Goal: Transaction & Acquisition: Obtain resource

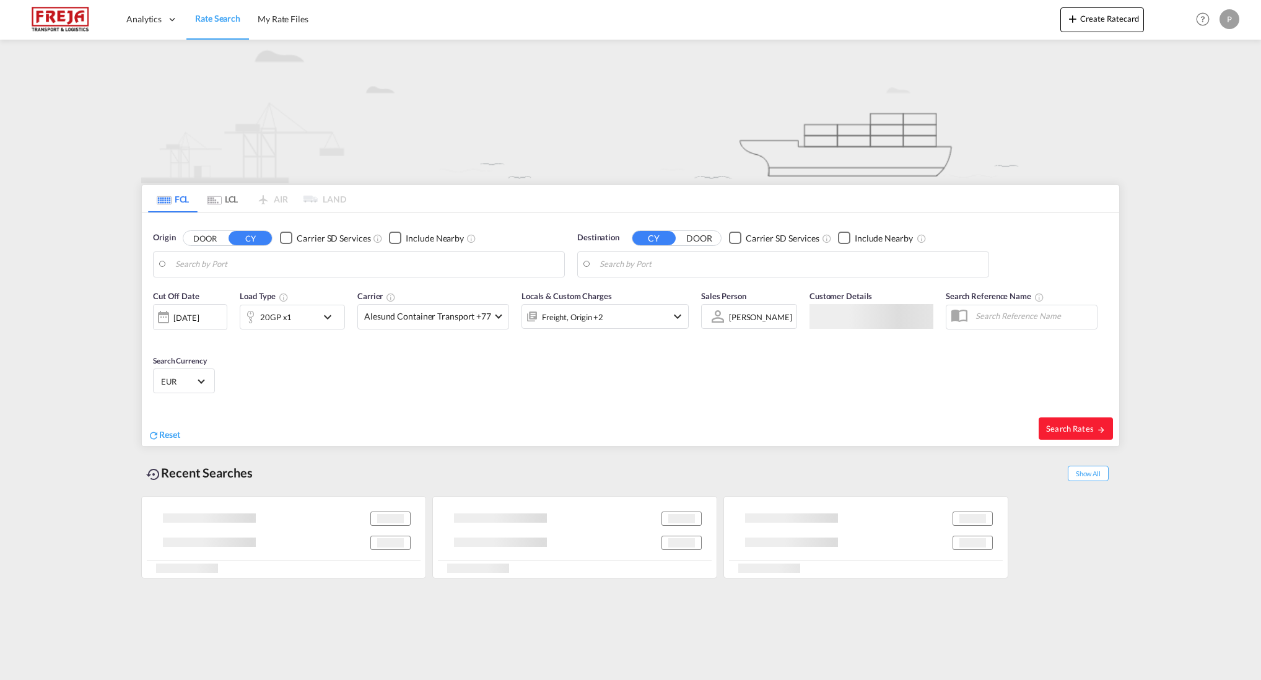
type input "[PERSON_NAME] ([PERSON_NAME]), [GEOGRAPHIC_DATA]"
type input "[GEOGRAPHIC_DATA], [GEOGRAPHIC_DATA]"
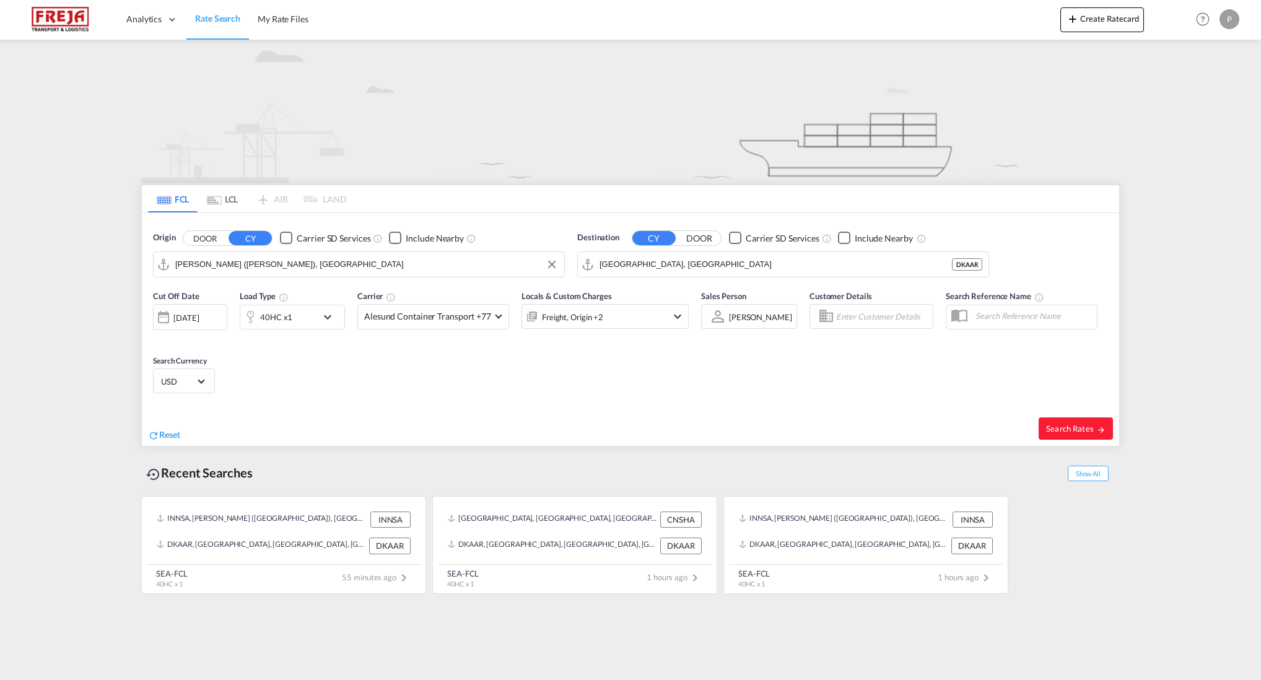
click at [227, 268] on input "[PERSON_NAME] ([PERSON_NAME]), [GEOGRAPHIC_DATA]" at bounding box center [366, 264] width 383 height 19
click at [266, 293] on div "Shanghai [GEOGRAPHIC_DATA] CNSHA" at bounding box center [271, 298] width 235 height 37
type input "[GEOGRAPHIC_DATA], [GEOGRAPHIC_DATA]"
click at [260, 202] on md-pagination-wrapper "FCL LCL AIR LAND" at bounding box center [247, 198] width 198 height 27
click at [239, 203] on md-tab-item "LCL" at bounding box center [223, 198] width 50 height 27
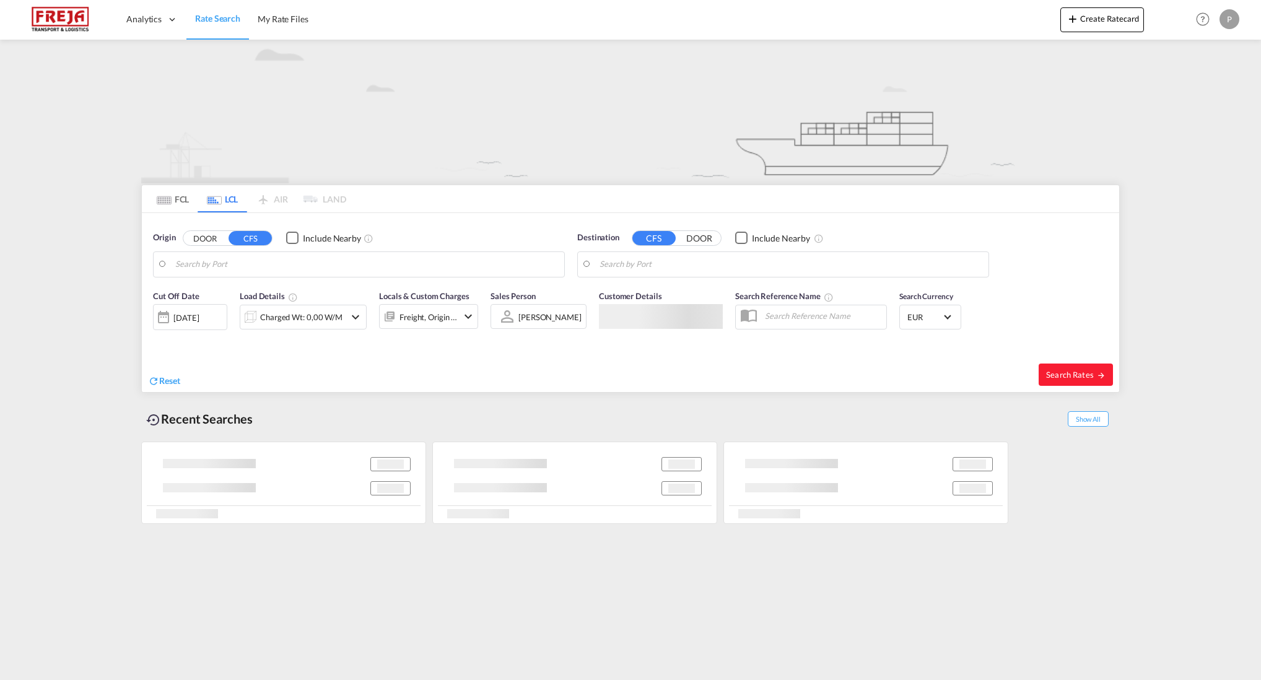
type input "[GEOGRAPHIC_DATA], SH, CNSHA"
type input "[GEOGRAPHIC_DATA], [GEOGRAPHIC_DATA]"
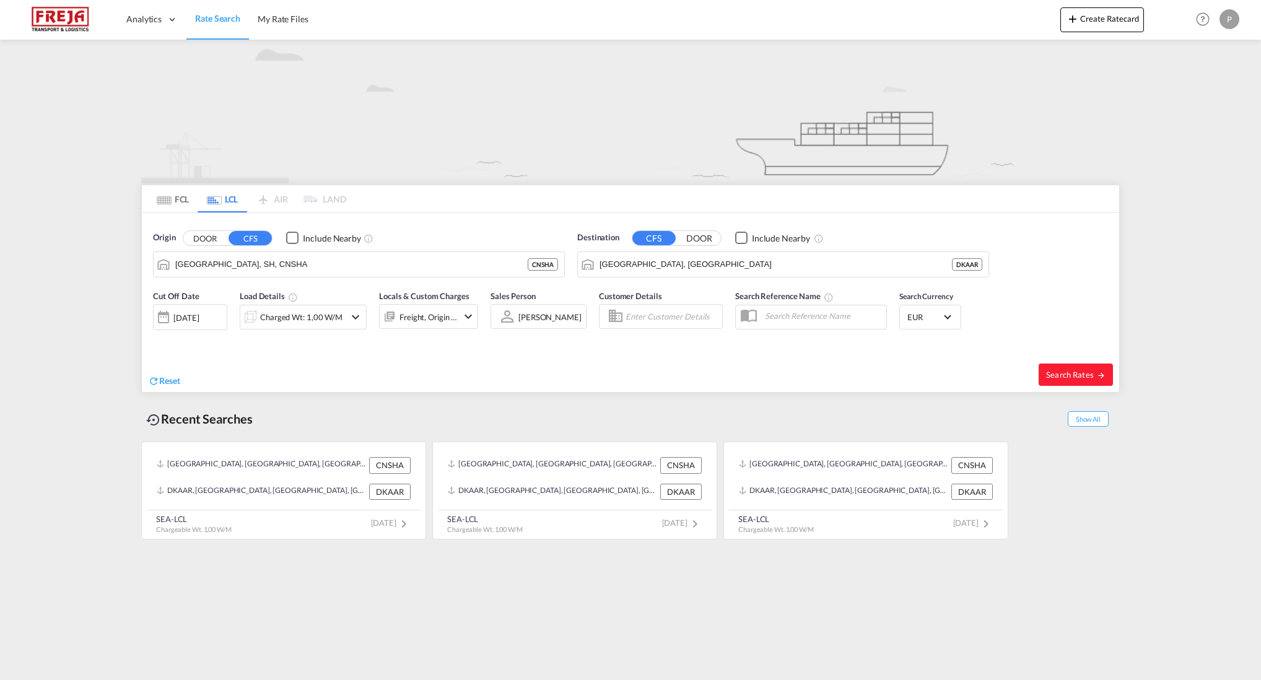
click at [199, 318] on div "[DATE]" at bounding box center [185, 317] width 25 height 11
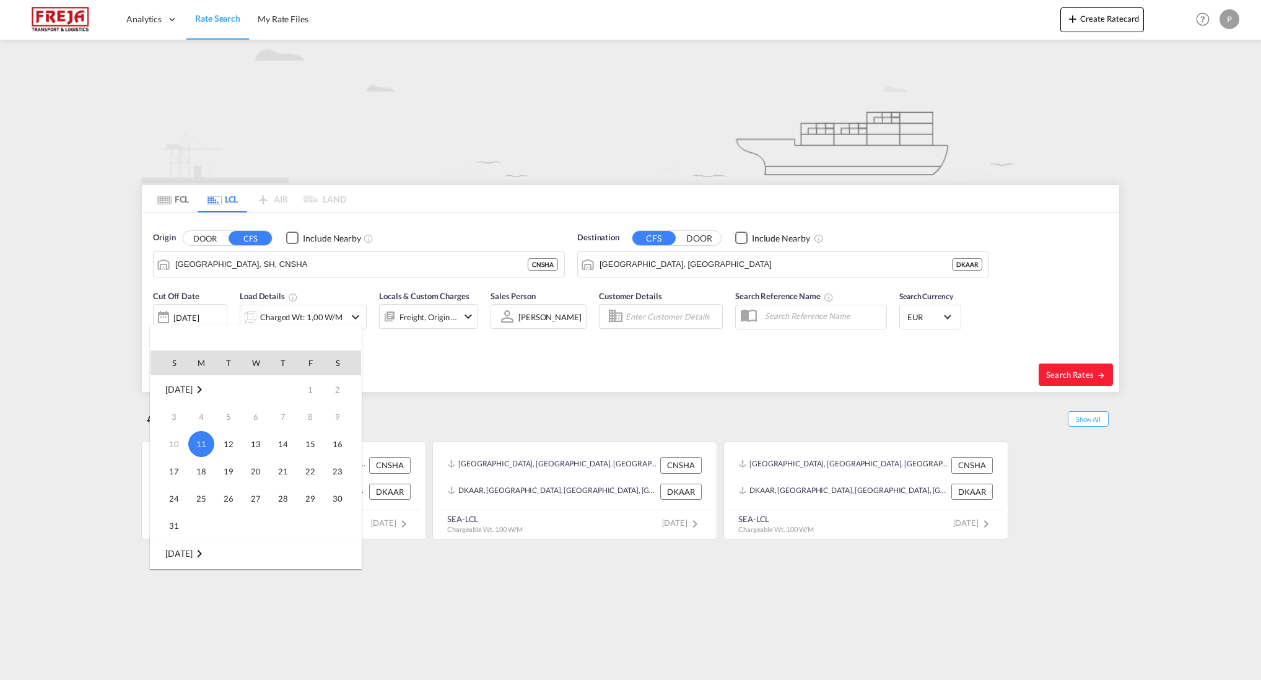
click at [207, 388] on md-icon "August 2025" at bounding box center [199, 389] width 15 height 15
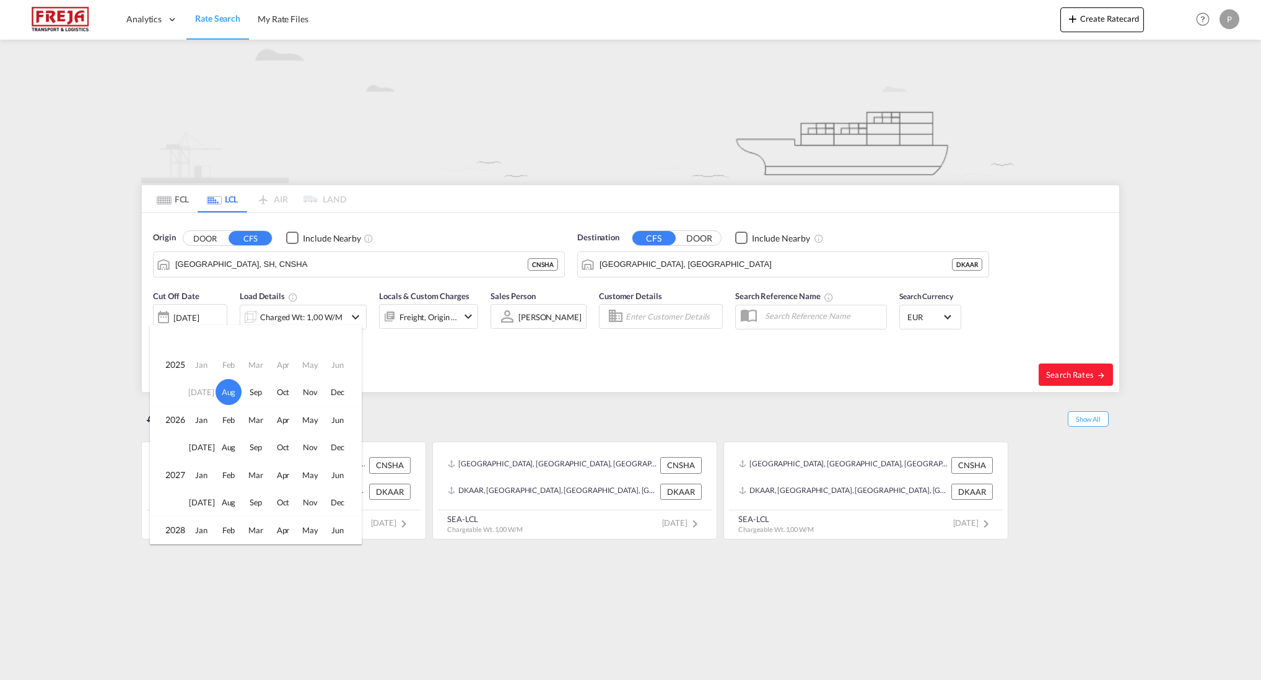
click at [338, 367] on td "Jun" at bounding box center [342, 365] width 37 height 28
click at [336, 367] on td "Jun" at bounding box center [342, 365] width 37 height 28
click at [571, 356] on div at bounding box center [630, 340] width 1261 height 680
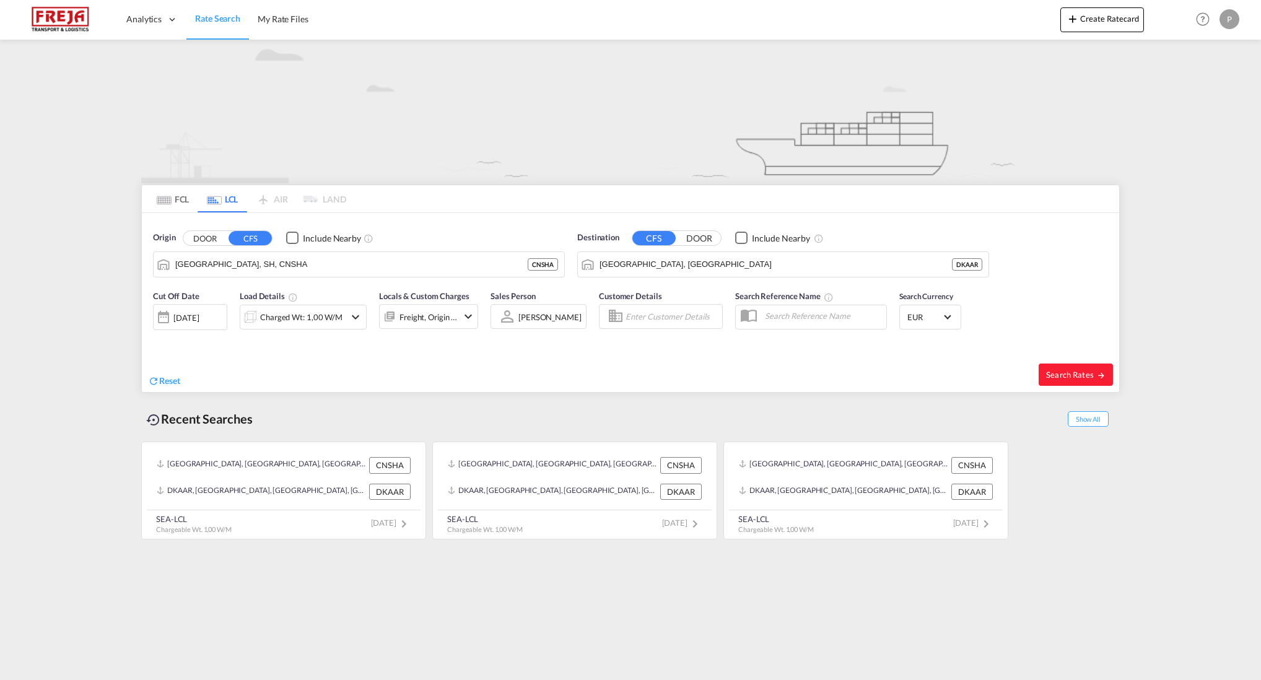
click at [1066, 359] on div "Search Rates" at bounding box center [877, 374] width 486 height 35
click at [1071, 369] on button "Search Rates" at bounding box center [1076, 375] width 74 height 22
type input "CNSHA to DKAAR / [DATE]"
